Goal: Task Accomplishment & Management: Complete application form

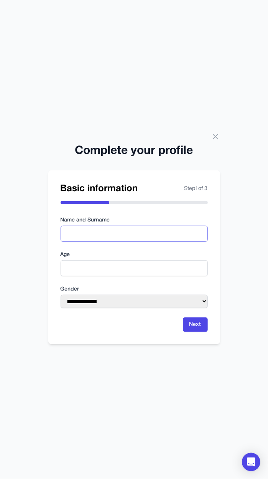
click at [68, 242] on input "text" at bounding box center [134, 234] width 147 height 16
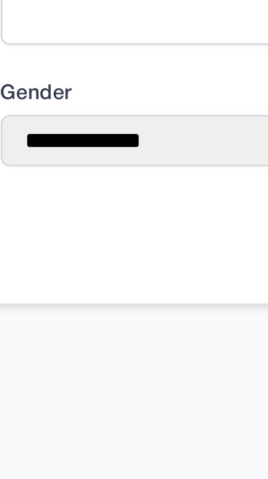
type input "**********"
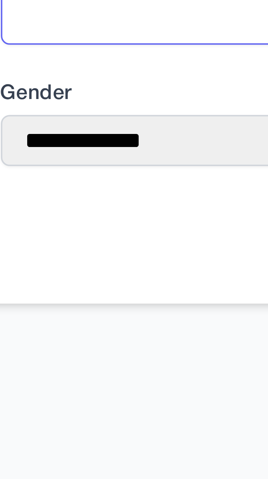
click at [68, 276] on input "number" at bounding box center [134, 268] width 147 height 16
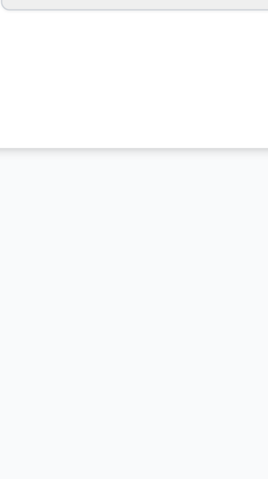
type input "**"
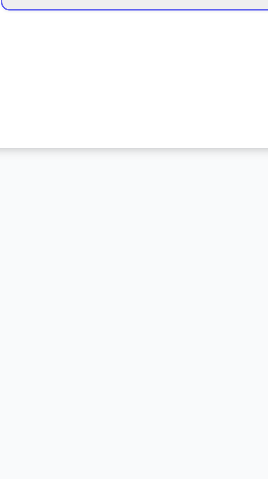
click at [66, 308] on select "**********" at bounding box center [134, 301] width 147 height 13
select select "******"
click at [61, 308] on select "**********" at bounding box center [134, 301] width 147 height 13
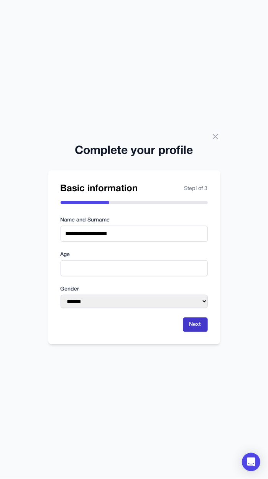
click at [189, 332] on button "Next" at bounding box center [195, 325] width 25 height 15
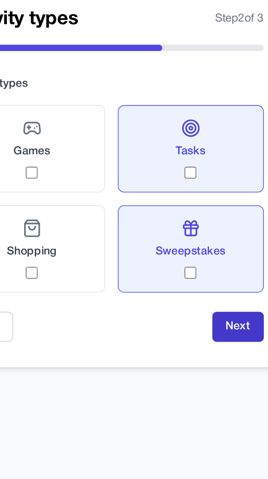
click at [191, 338] on button "Next" at bounding box center [195, 331] width 25 height 15
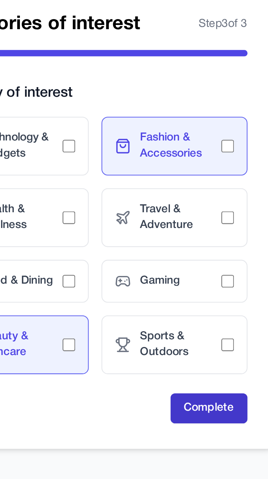
click at [177, 357] on button "Complete" at bounding box center [189, 349] width 37 height 15
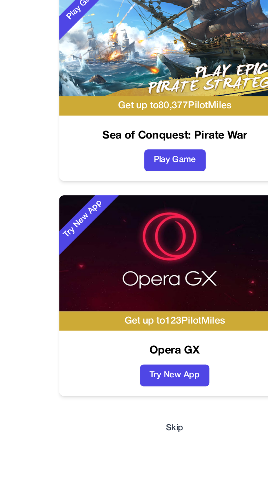
click at [131, 388] on button "Skip" at bounding box center [134, 384] width 11 height 8
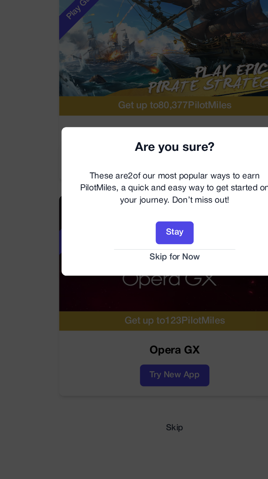
click at [121, 279] on button "Skip for Now" at bounding box center [134, 275] width 129 height 8
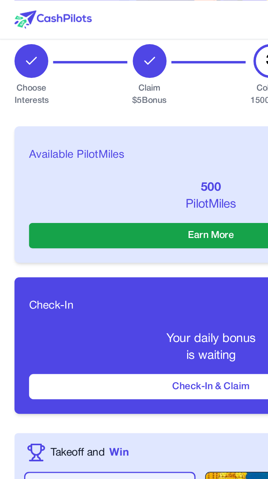
scroll to position [192, 0]
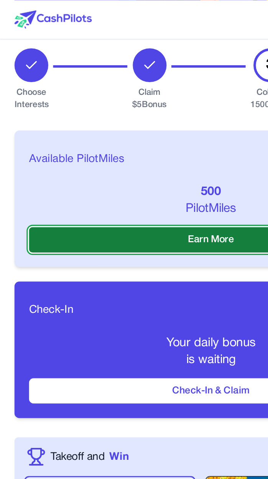
click at [53, 144] on button "Earn More" at bounding box center [134, 152] width 232 height 16
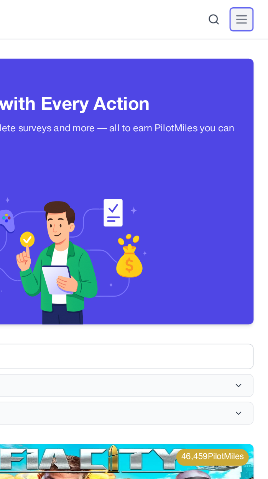
click at [255, 11] on icon at bounding box center [251, 12] width 9 height 9
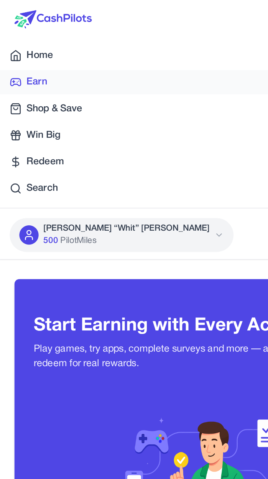
click at [10, 53] on icon at bounding box center [10, 52] width 7 height 5
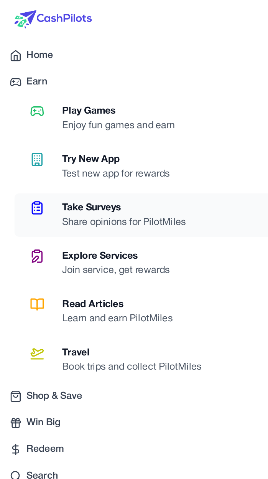
click at [38, 131] on link "Take Surveys Share opinions for PilotMiles" at bounding box center [138, 137] width 259 height 28
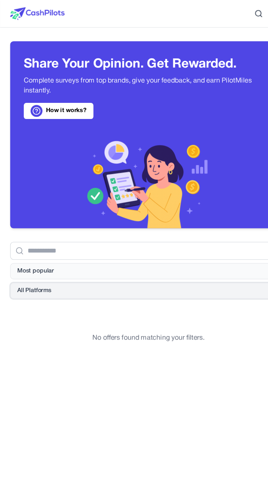
click at [19, 264] on span "All Platforms" at bounding box center [31, 263] width 31 height 8
click at [15, 276] on div "All Platforms" at bounding box center [34, 280] width 48 height 16
click at [15, 238] on button "Most popular" at bounding box center [134, 245] width 250 height 15
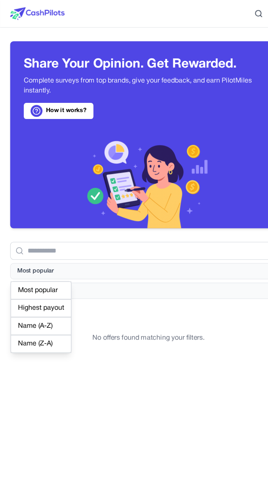
click at [19, 263] on div "Most popular" at bounding box center [37, 262] width 55 height 16
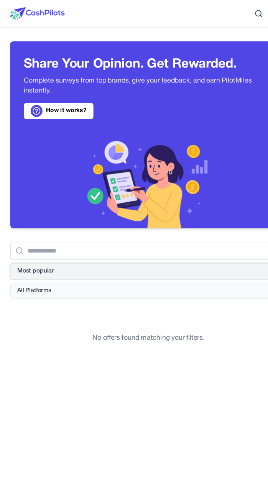
click at [22, 243] on span "Most popular" at bounding box center [32, 245] width 33 height 8
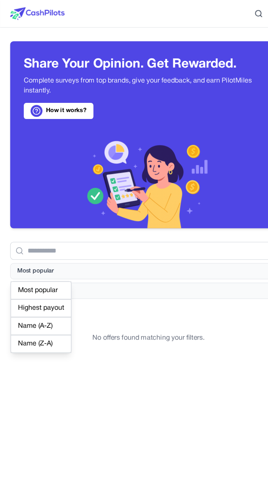
click at [16, 264] on div "Most popular" at bounding box center [37, 262] width 55 height 16
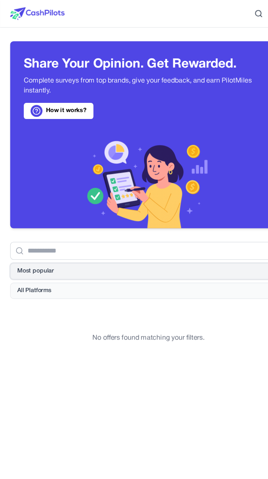
click at [20, 245] on span "Most popular" at bounding box center [32, 245] width 33 height 8
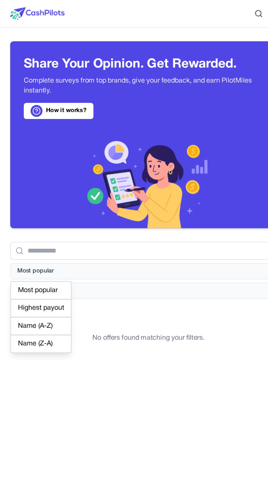
click at [19, 290] on div "Name (A-Z)" at bounding box center [37, 294] width 55 height 16
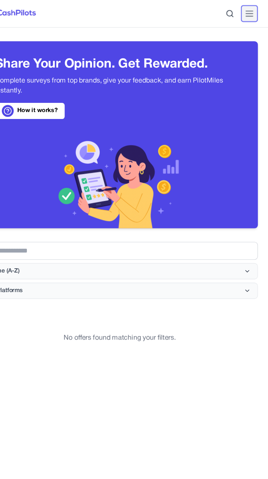
click at [252, 15] on line at bounding box center [251, 15] width 6 height 0
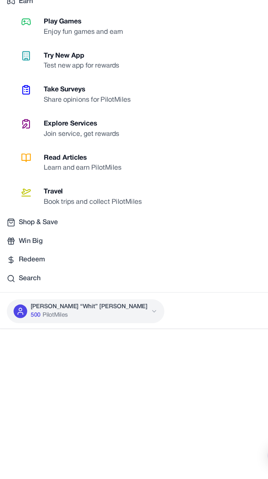
scroll to position [375, 0]
